Goal: Task Accomplishment & Management: Manage account settings

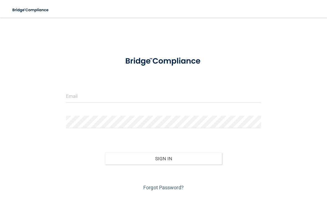
click at [160, 89] on form "Invalid email/password. You don't have permission to access that page. Sign In …" at bounding box center [163, 121] width 195 height 141
click at [129, 111] on form "Invalid email/password. You don't have permission to access that page. Sign In …" at bounding box center [163, 121] width 195 height 141
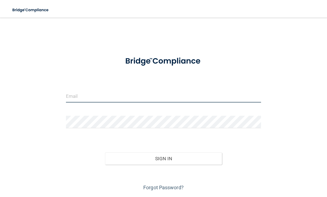
click at [142, 91] on input "email" at bounding box center [163, 96] width 195 height 12
type input "[EMAIL_ADDRESS][DOMAIN_NAME]"
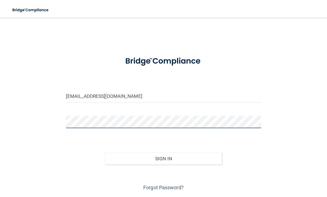
click at [163, 158] on button "Sign In" at bounding box center [163, 159] width 117 height 12
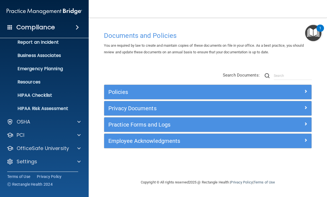
scroll to position [32, 0]
click at [68, 164] on div "Settings" at bounding box center [36, 162] width 69 height 7
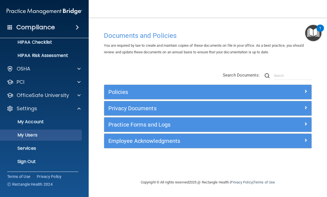
click at [35, 136] on p "My Users" at bounding box center [42, 136] width 76 height 6
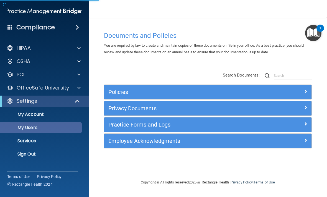
select select "20"
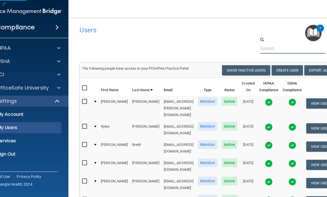
click at [282, 52] on input "text" at bounding box center [292, 48] width 65 height 10
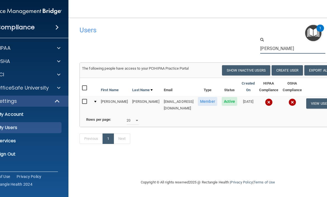
type input "[PERSON_NAME]"
click at [85, 100] on input "checkbox" at bounding box center [85, 102] width 6 height 4
checkbox input "true"
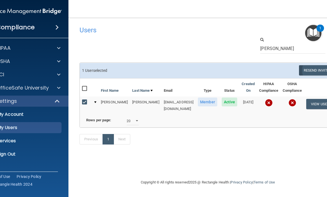
click at [313, 68] on button "Resend Invite" at bounding box center [316, 70] width 35 height 10
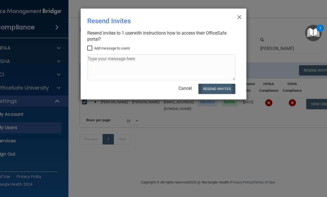
click at [229, 87] on button "Resend Invites" at bounding box center [216, 89] width 37 height 10
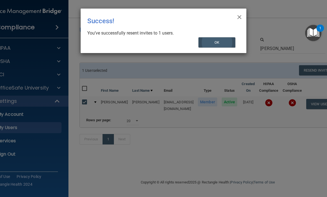
click at [225, 42] on button "OK" at bounding box center [216, 42] width 37 height 10
